Goal: Task Accomplishment & Management: Use online tool/utility

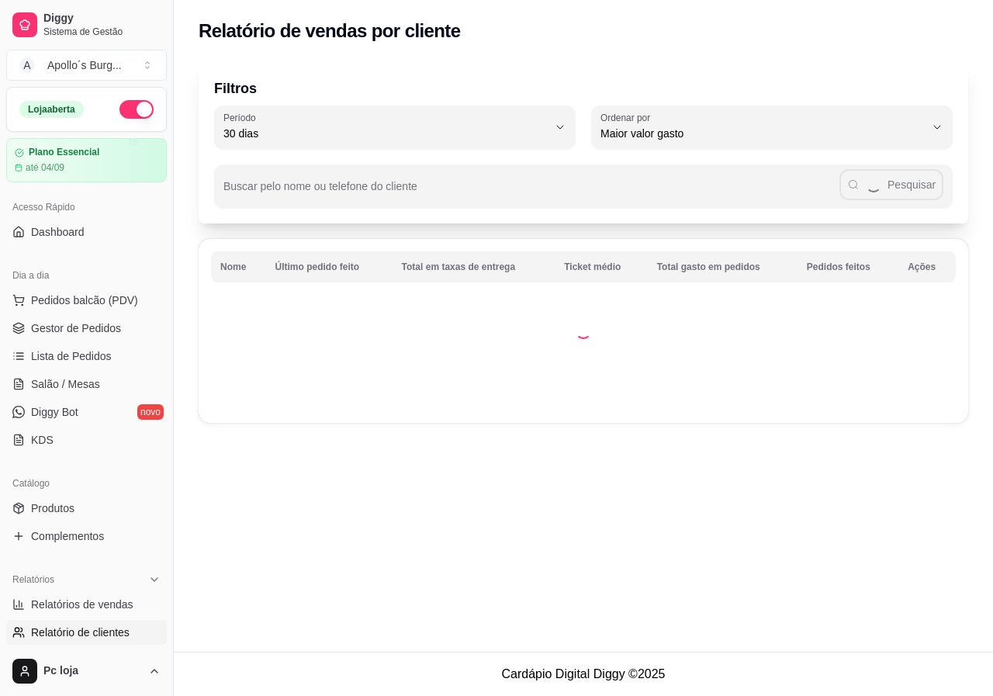
select select "30"
select select "HIGHEST_TOTAL_SPENT_WITH_ORDERS"
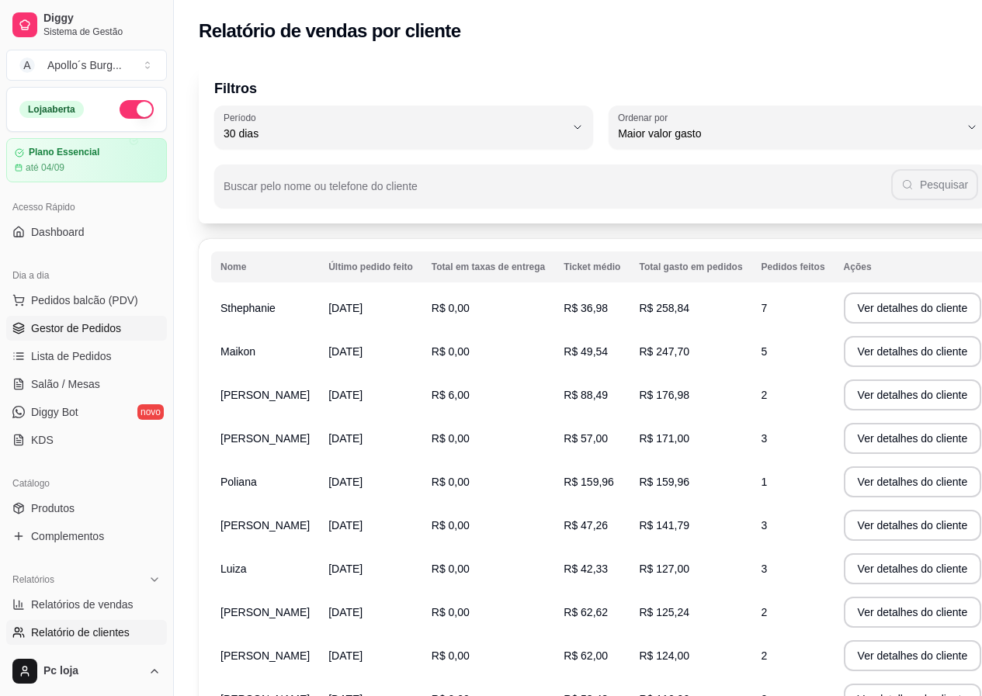
click at [101, 328] on span "Gestor de Pedidos" at bounding box center [76, 329] width 90 height 16
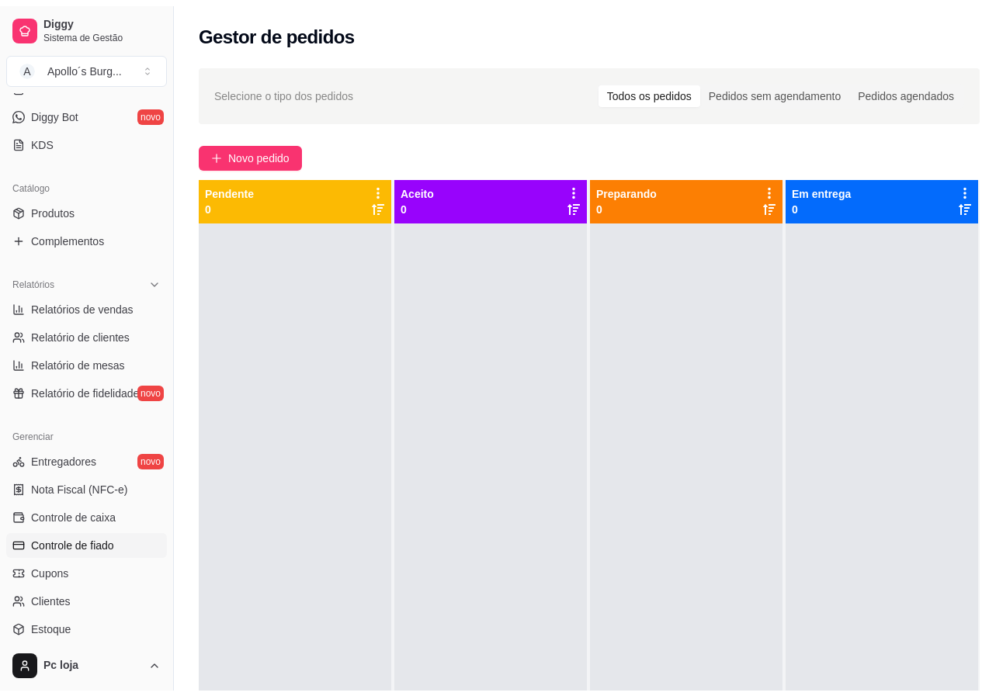
scroll to position [421, 0]
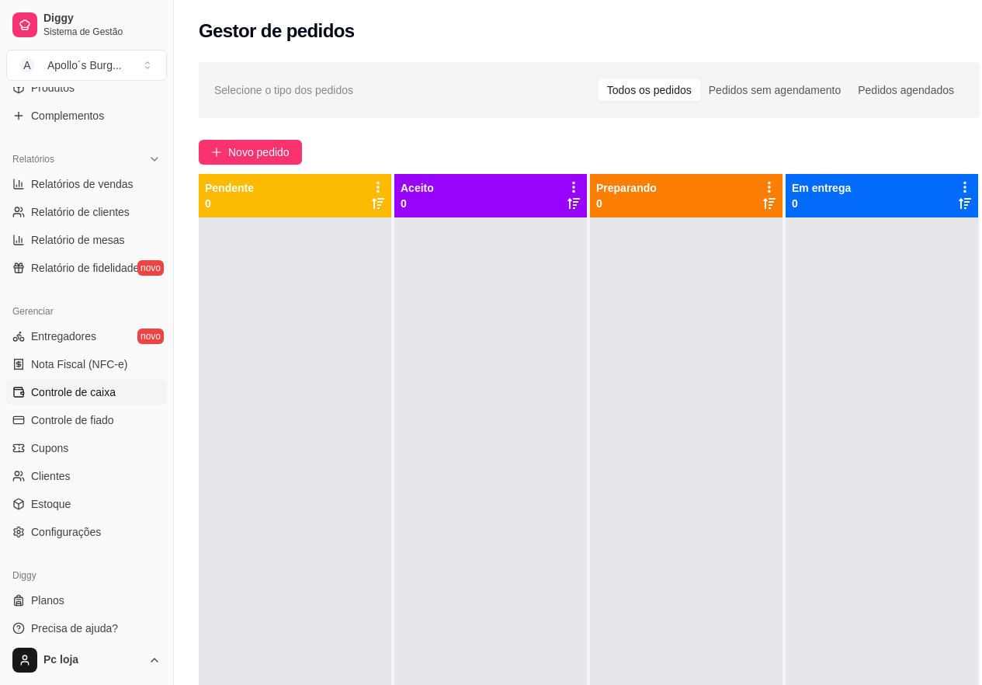
click at [86, 390] on span "Controle de caixa" at bounding box center [73, 392] width 85 height 16
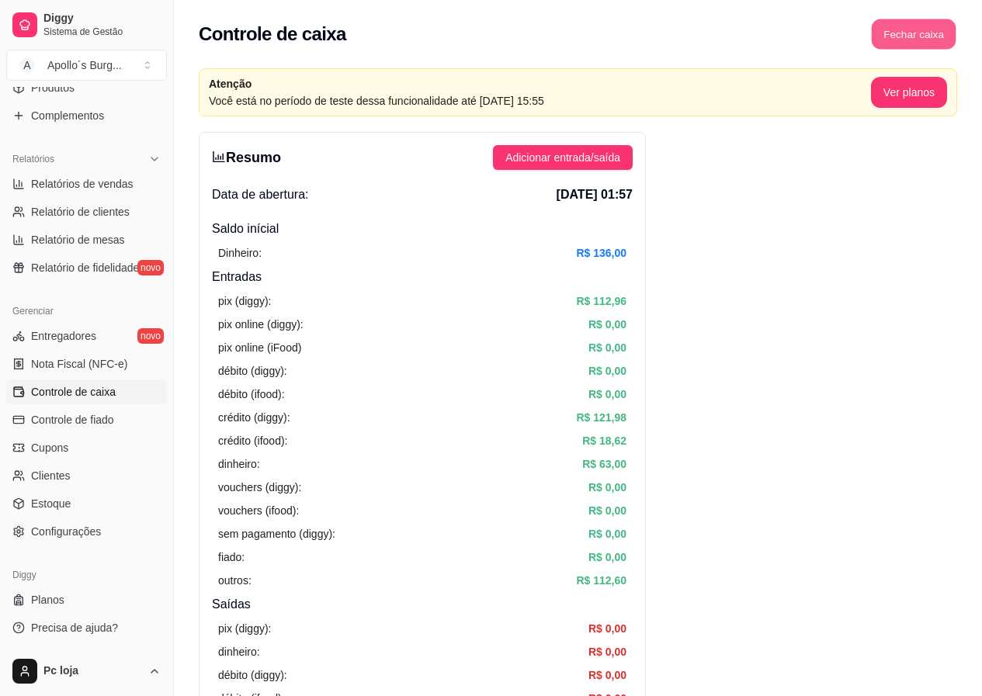
click at [895, 38] on button "Fechar caixa" at bounding box center [914, 34] width 85 height 30
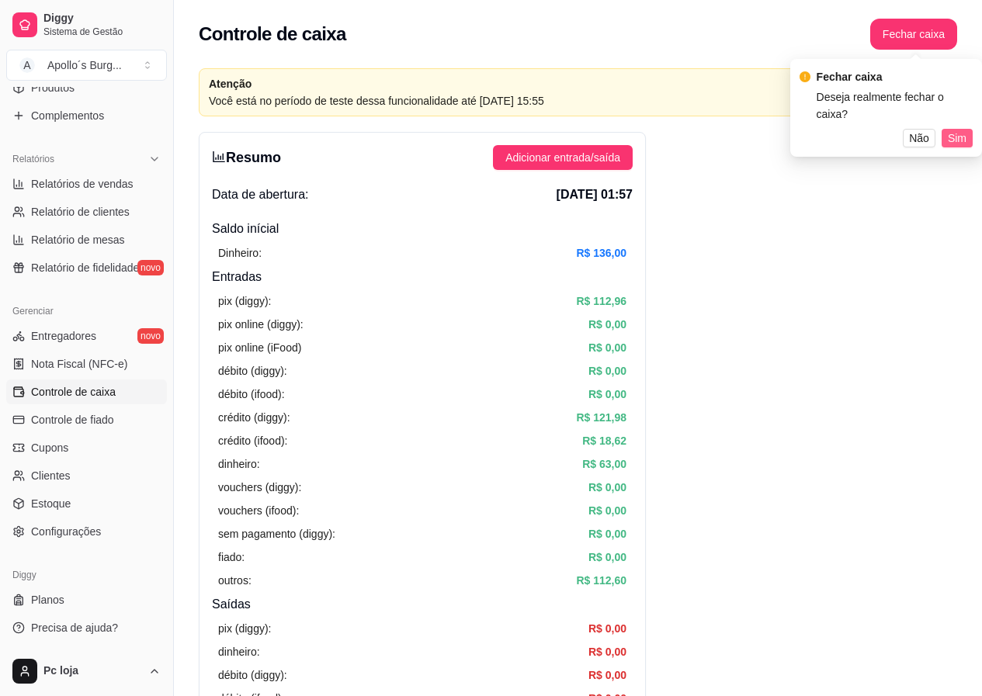
click at [961, 130] on span "Sim" at bounding box center [957, 138] width 19 height 17
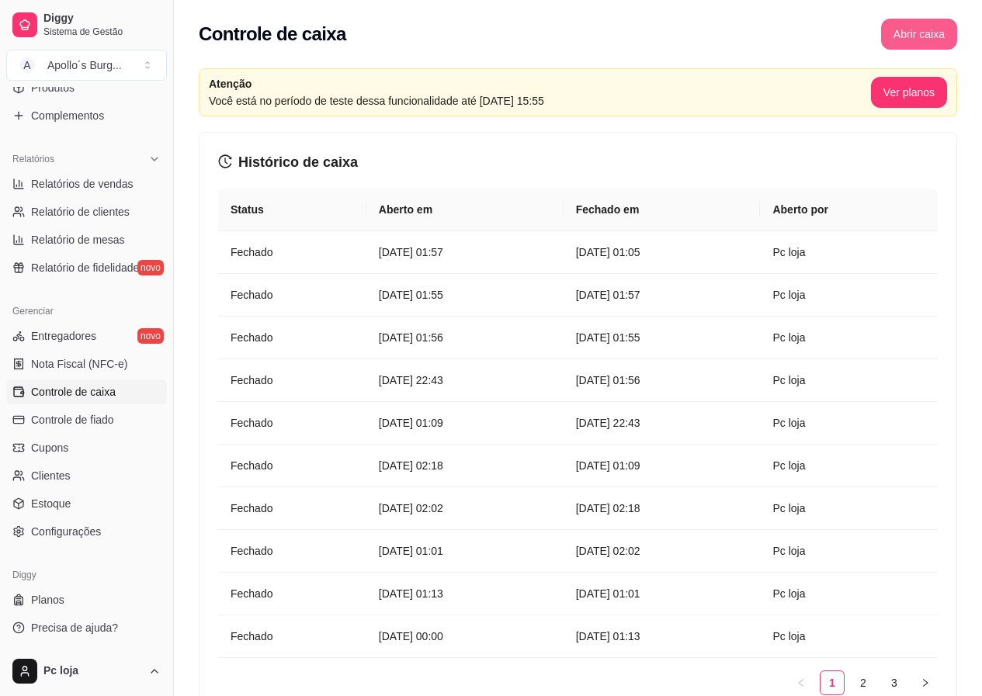
click at [923, 35] on button "Abrir caixa" at bounding box center [919, 34] width 76 height 31
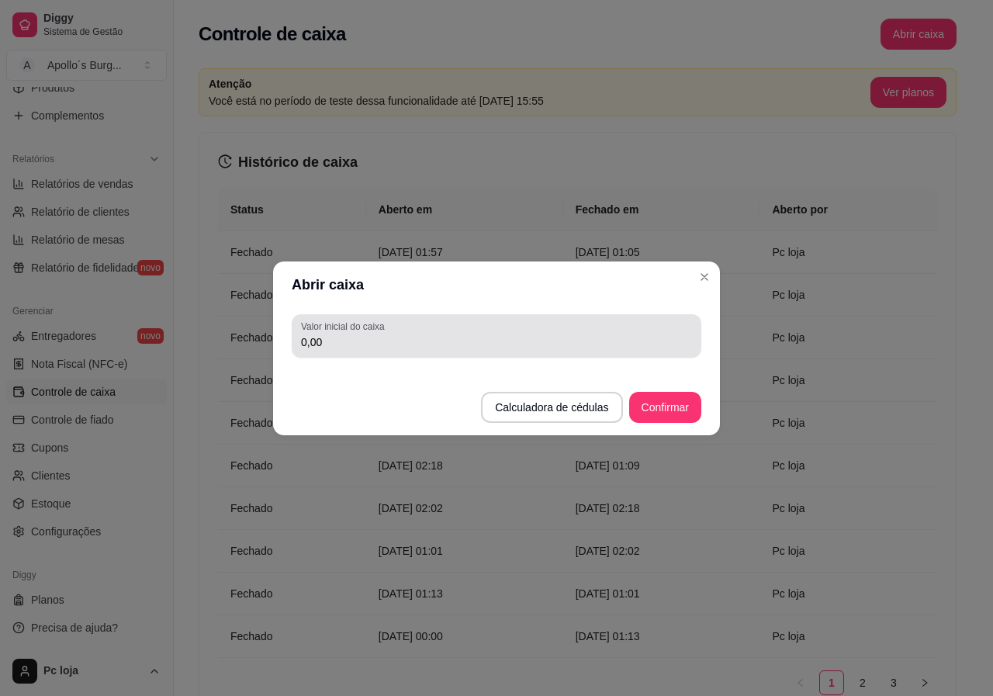
click at [434, 342] on input "0,00" at bounding box center [496, 342] width 391 height 16
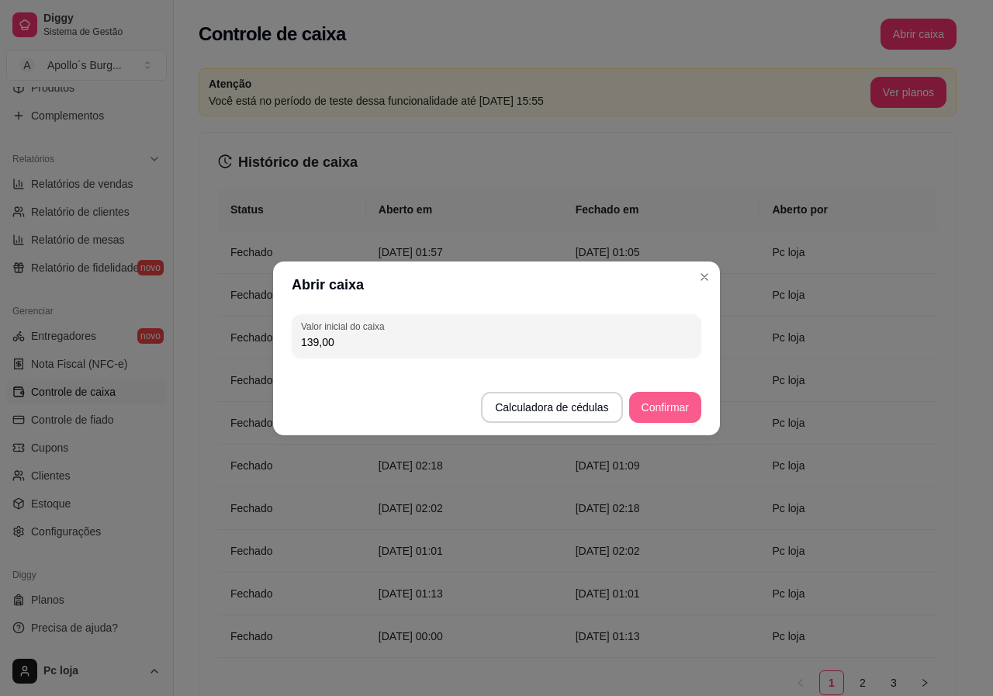
type input "139,00"
click at [664, 398] on button "Confirmar" at bounding box center [665, 407] width 71 height 30
